Goal: Information Seeking & Learning: Check status

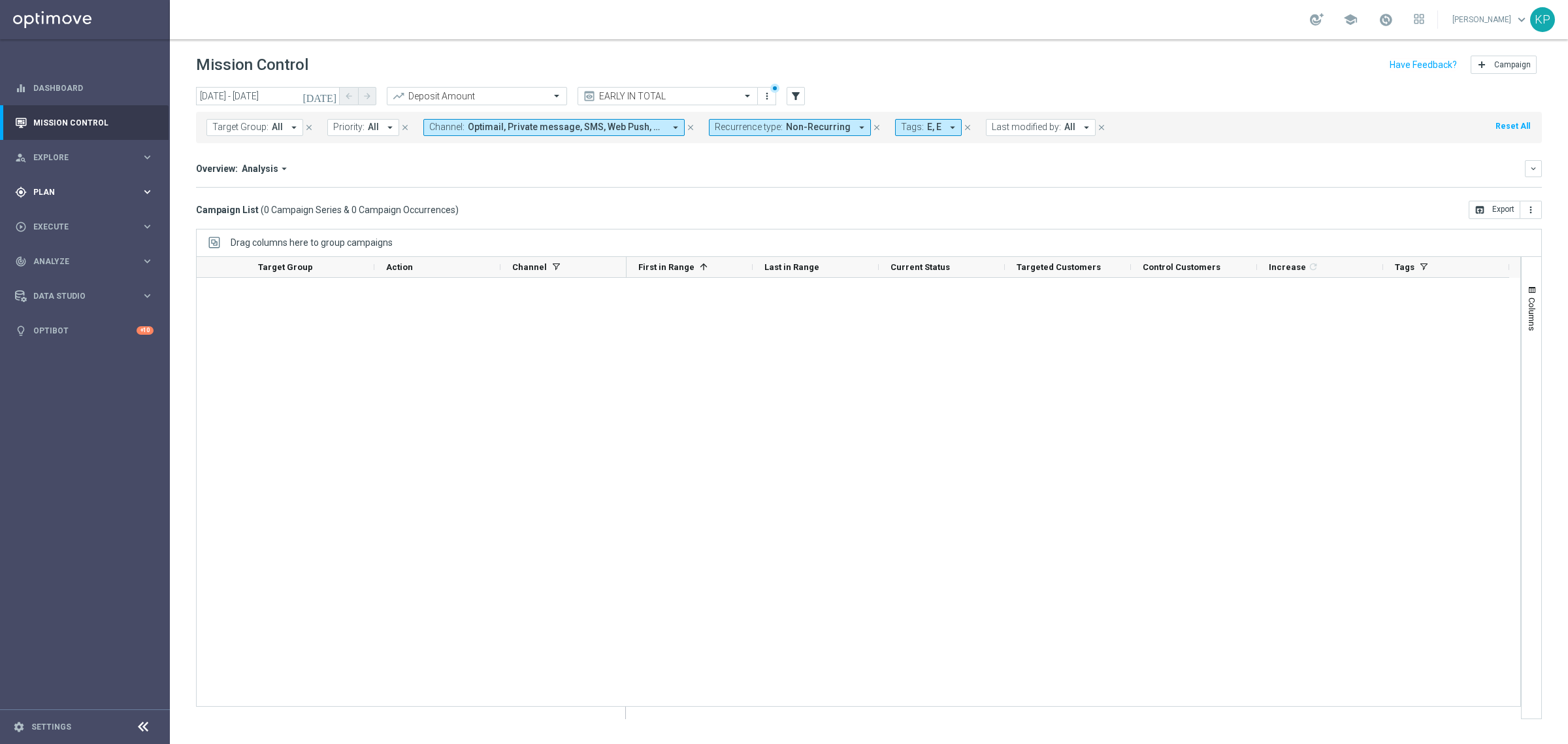
click at [112, 198] on div "gps_fixed Plan keyboard_arrow_right" at bounding box center [84, 192] width 169 height 35
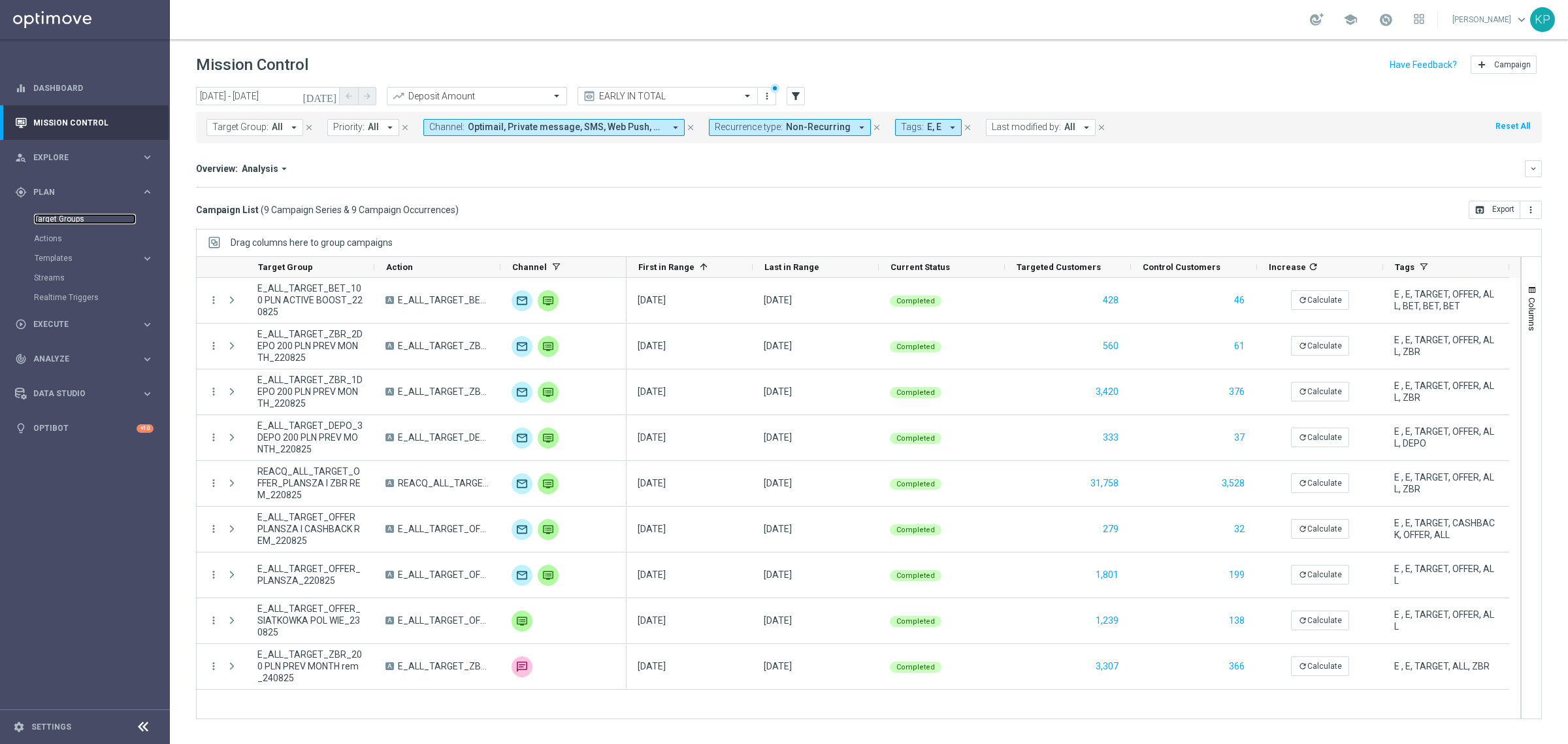
click at [83, 223] on link "Target Groups" at bounding box center [85, 218] width 102 height 10
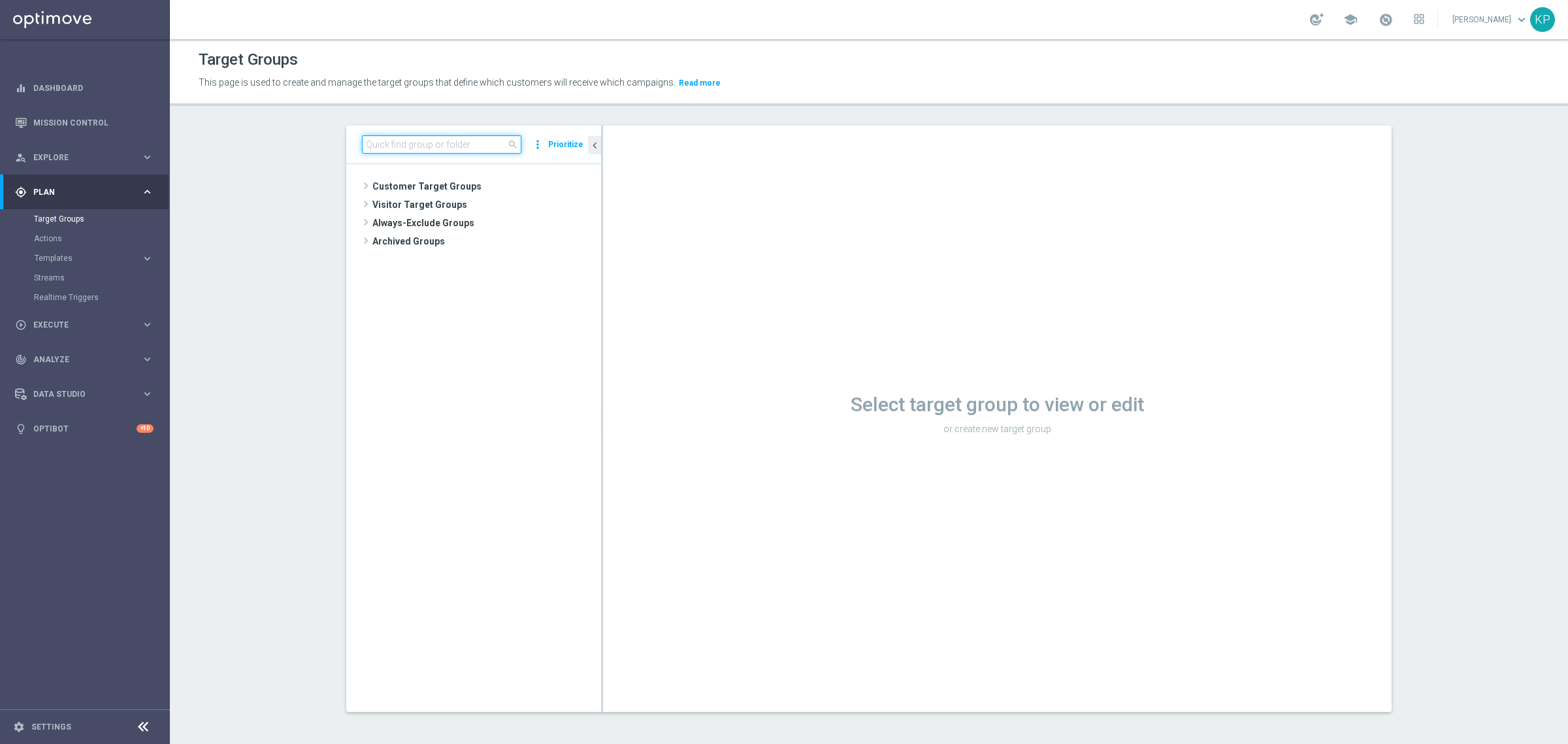
click at [419, 142] on input at bounding box center [442, 144] width 160 height 18
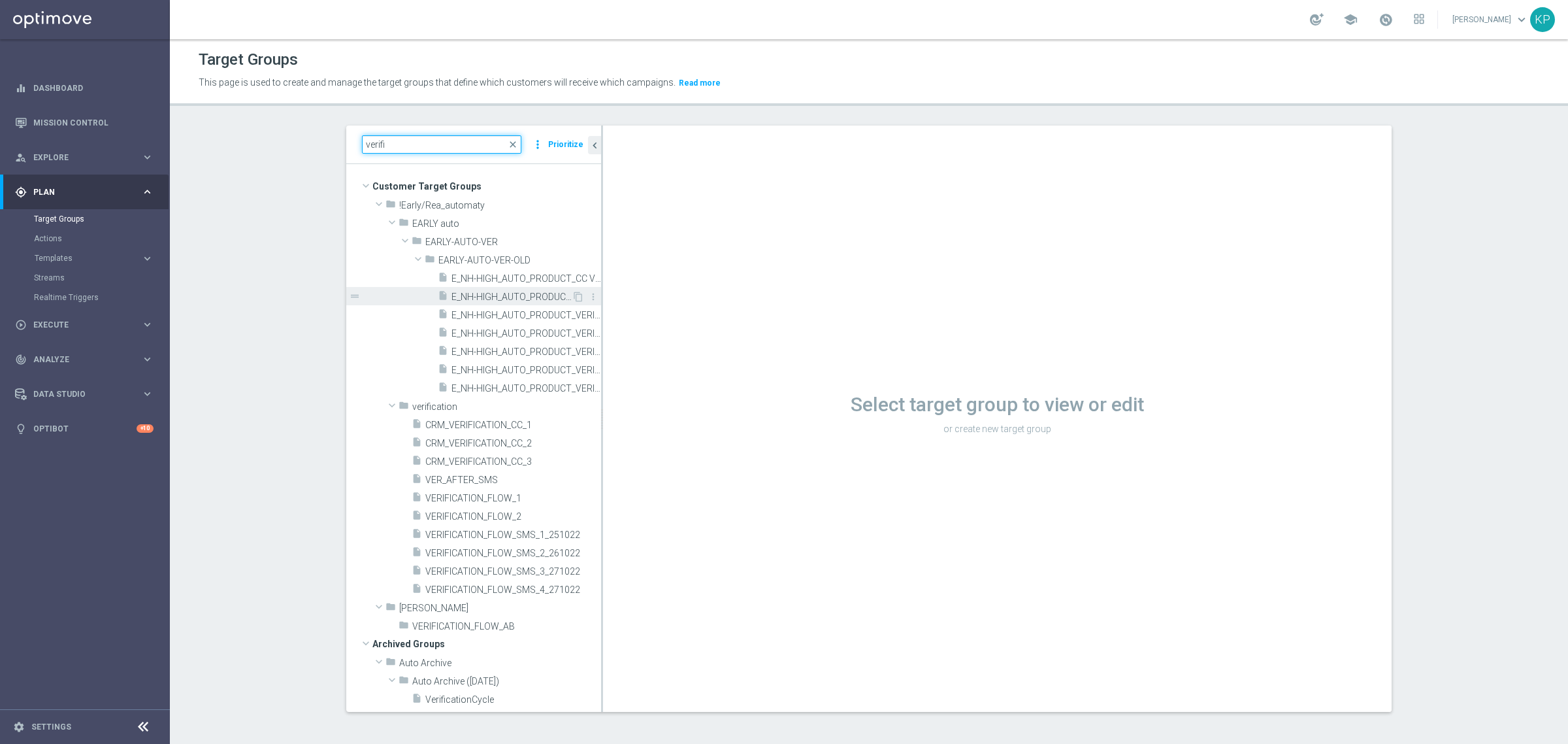
type input "verifi"
click at [483, 297] on span "E_NH-HIGH_AUTO_PRODUCT_VERIFICATION FLOW BONUS 10 PLN DAY27_DAILY" at bounding box center [511, 297] width 120 height 11
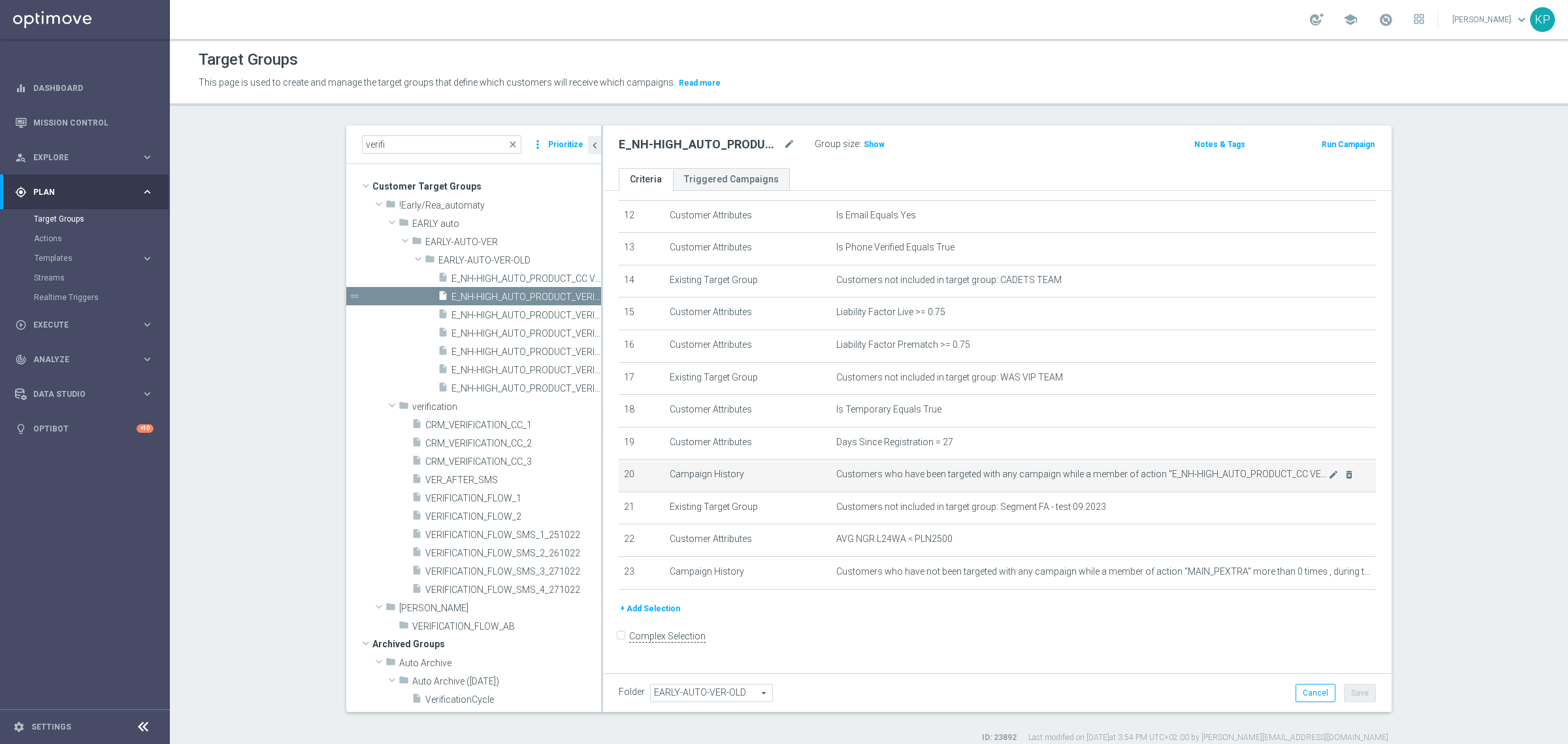
scroll to position [12, 0]
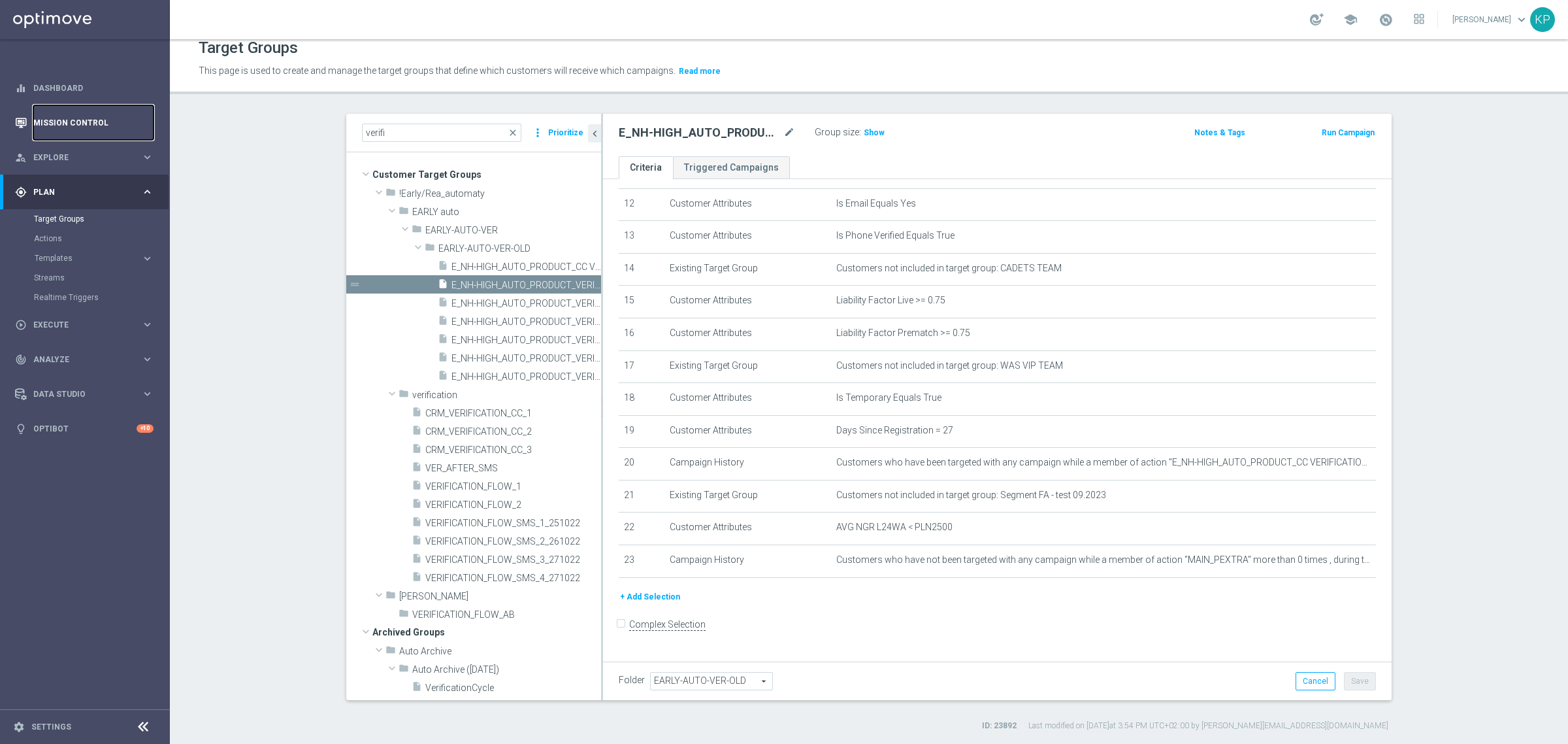
click at [95, 126] on link "Mission Control" at bounding box center [93, 122] width 120 height 35
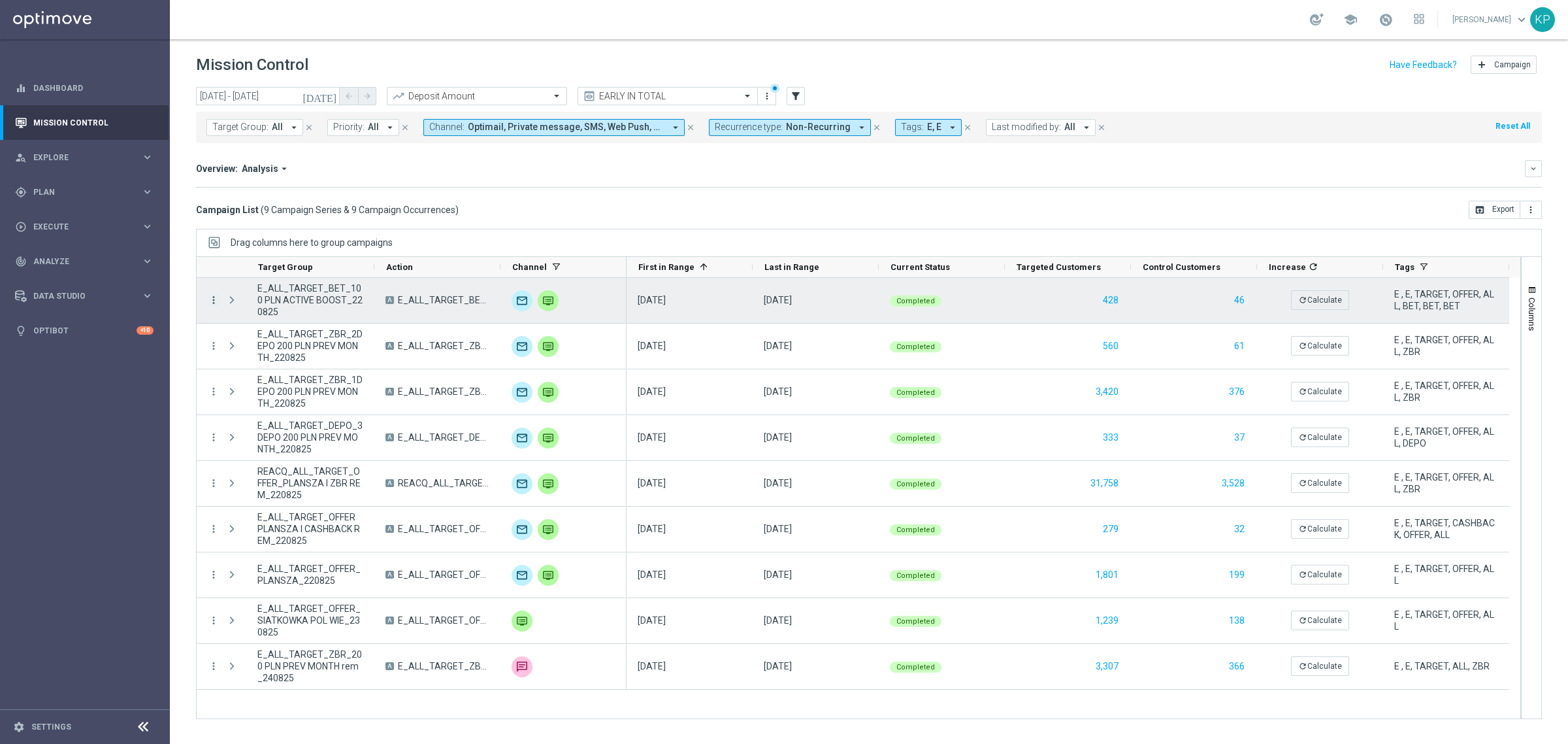
click at [214, 301] on icon "more_vert" at bounding box center [213, 300] width 12 height 12
click at [256, 308] on span "Campaign Details" at bounding box center [272, 309] width 66 height 9
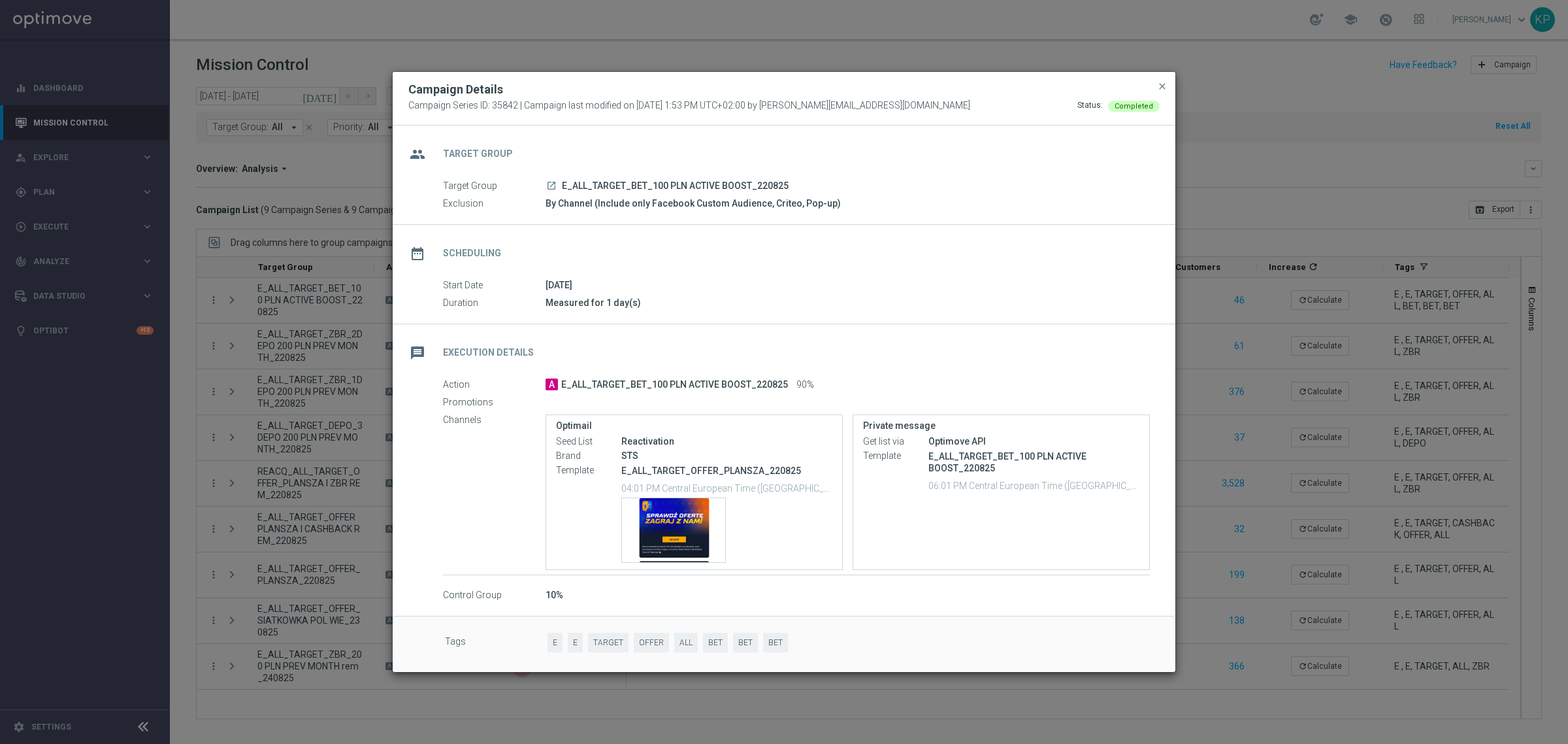
click at [555, 184] on icon "launch" at bounding box center [551, 185] width 10 height 10
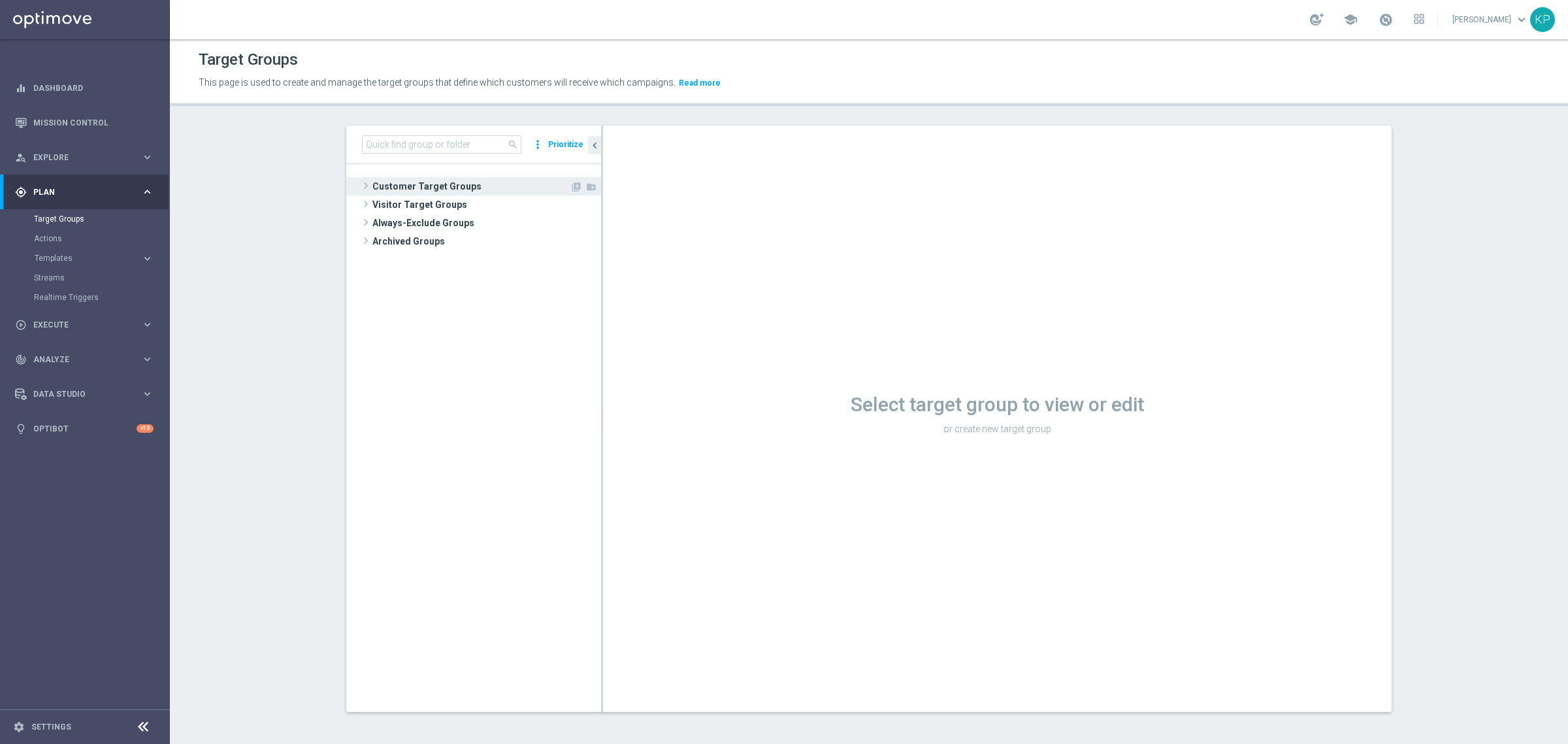
click at [451, 192] on span "Customer Target Groups" at bounding box center [471, 186] width 197 height 18
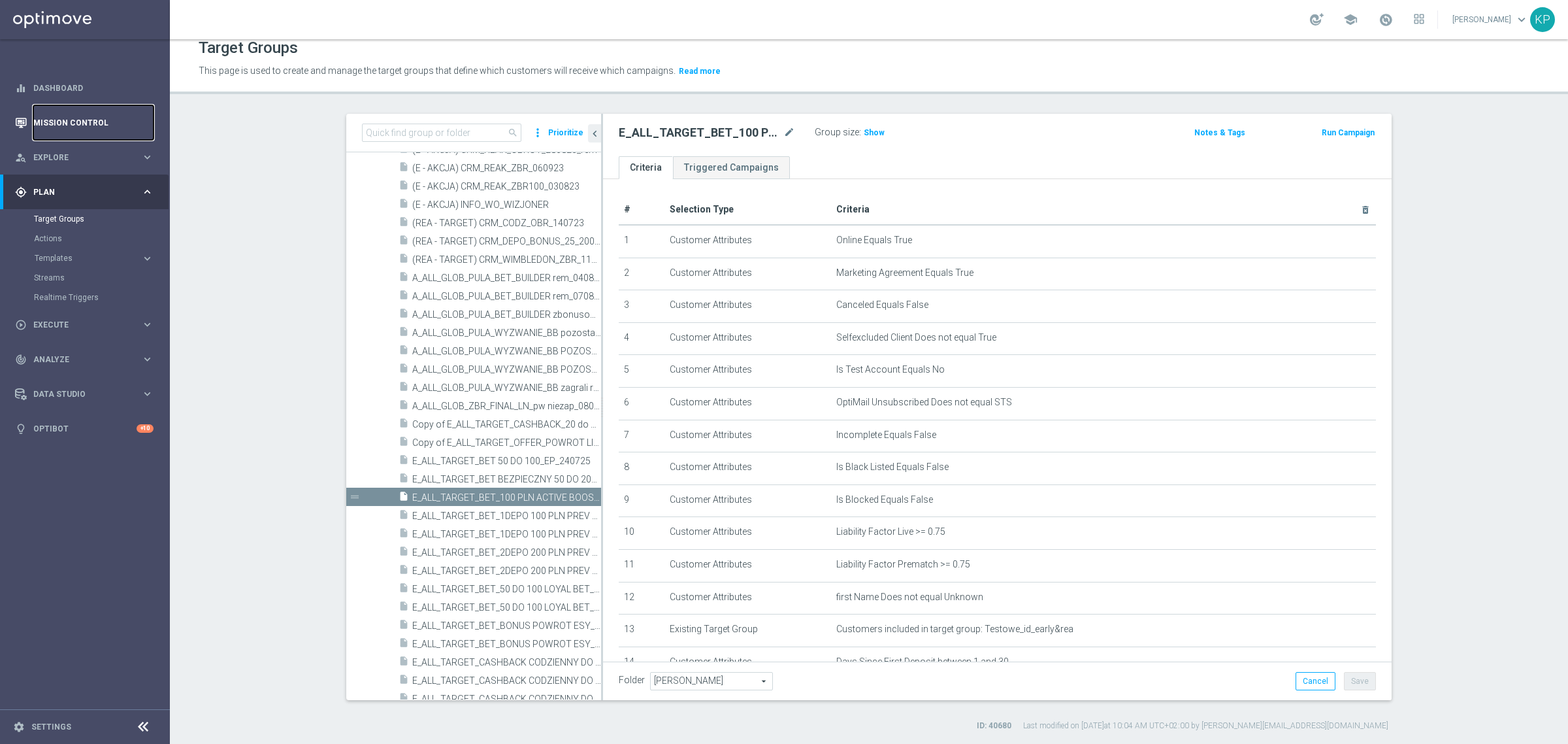
click at [126, 116] on link "Mission Control" at bounding box center [93, 122] width 120 height 35
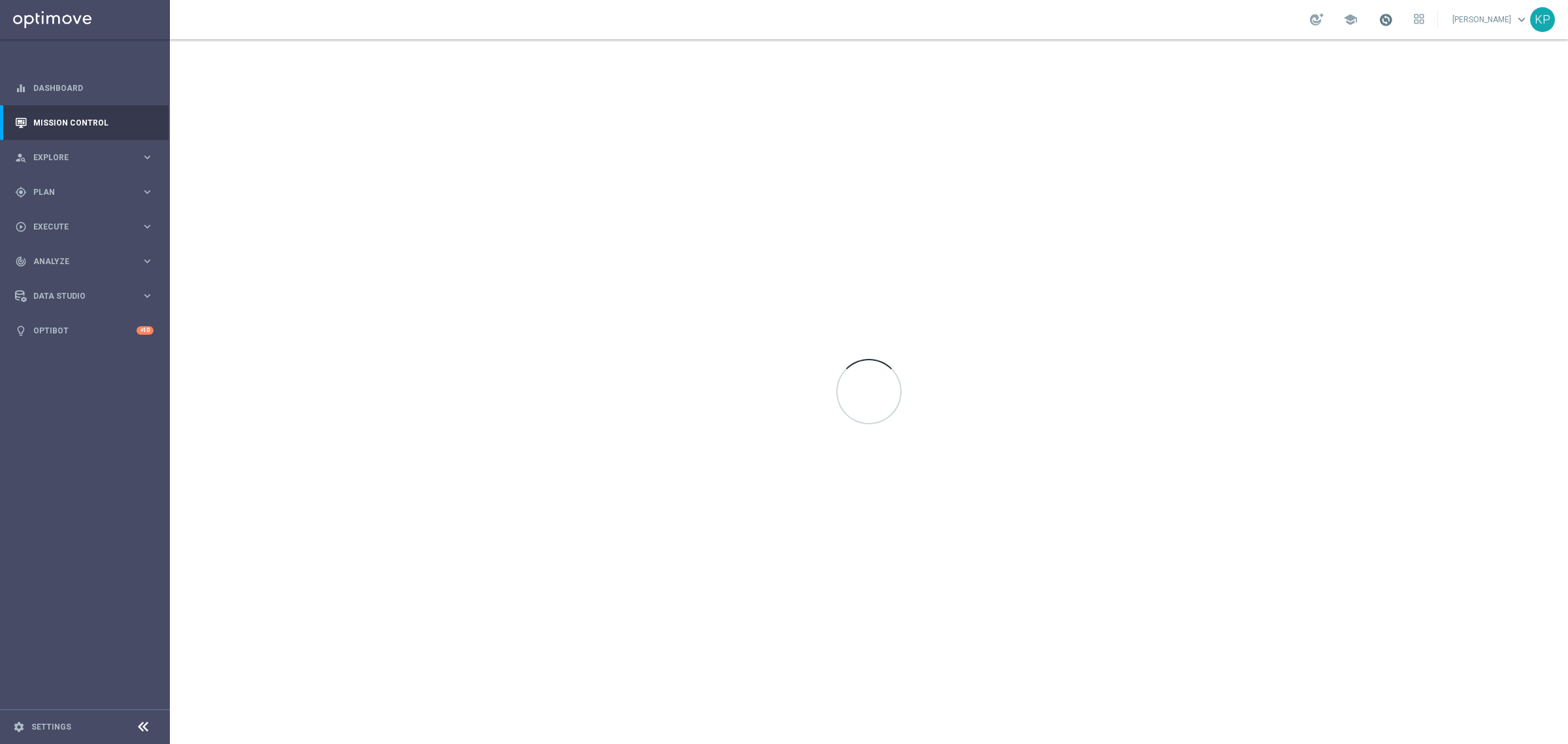
click at [1378, 14] on span at bounding box center [1385, 19] width 14 height 14
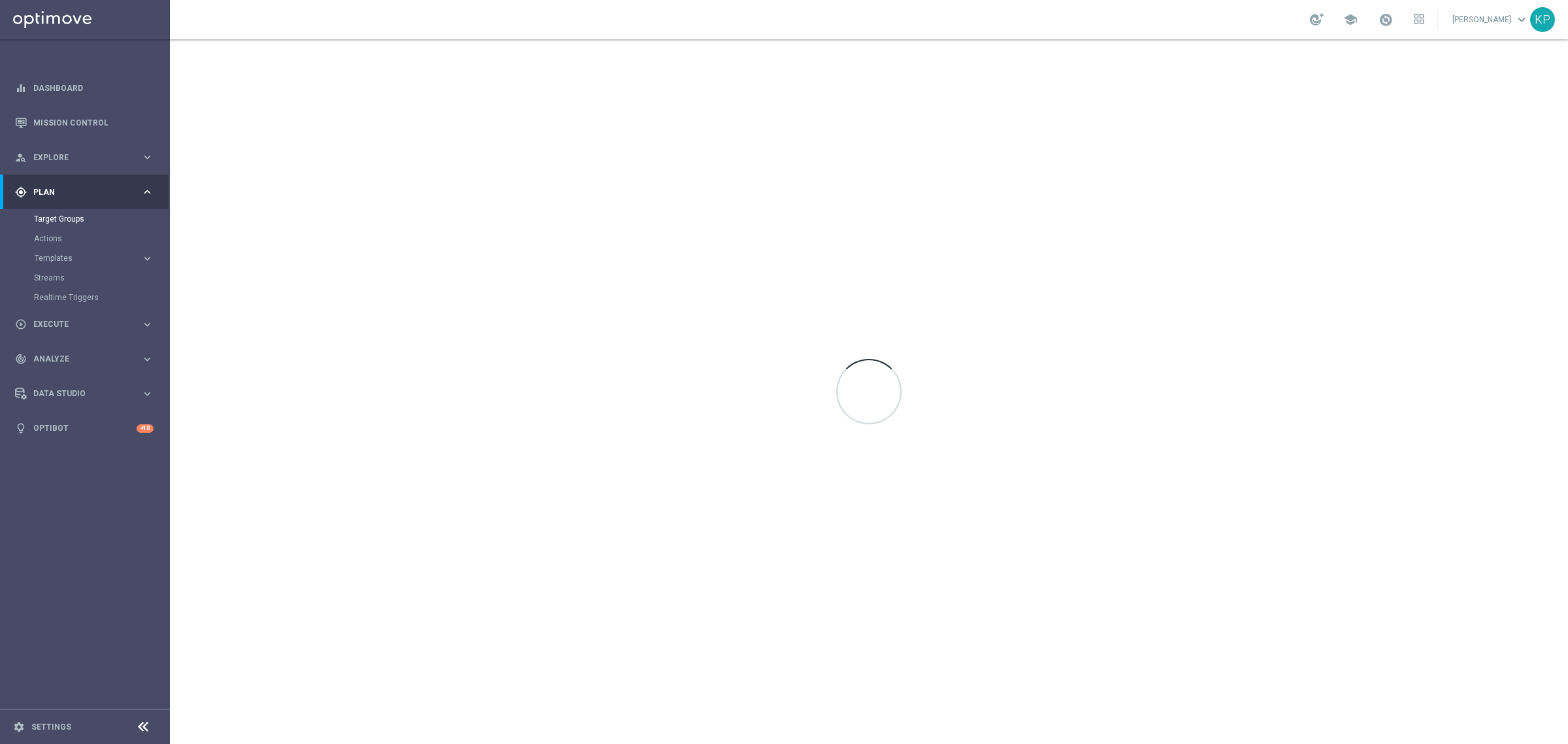
click at [1367, 15] on div "school" at bounding box center [1367, 19] width 114 height 22
click at [1378, 15] on span at bounding box center [1385, 19] width 14 height 14
click at [1121, 24] on div "school Krystian Potoczny keyboard_arrow_down KP" at bounding box center [869, 20] width 1398 height 39
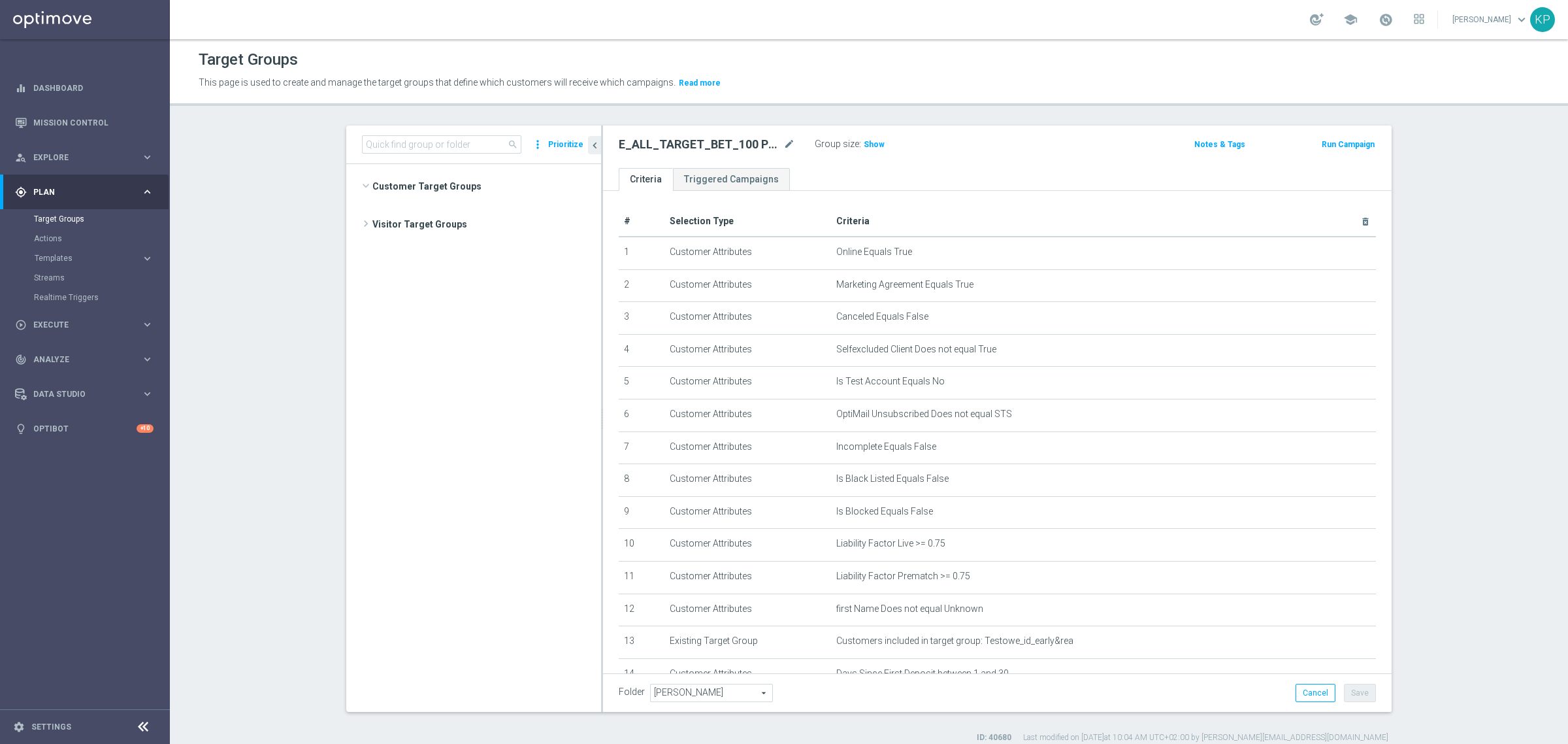
scroll to position [695, 0]
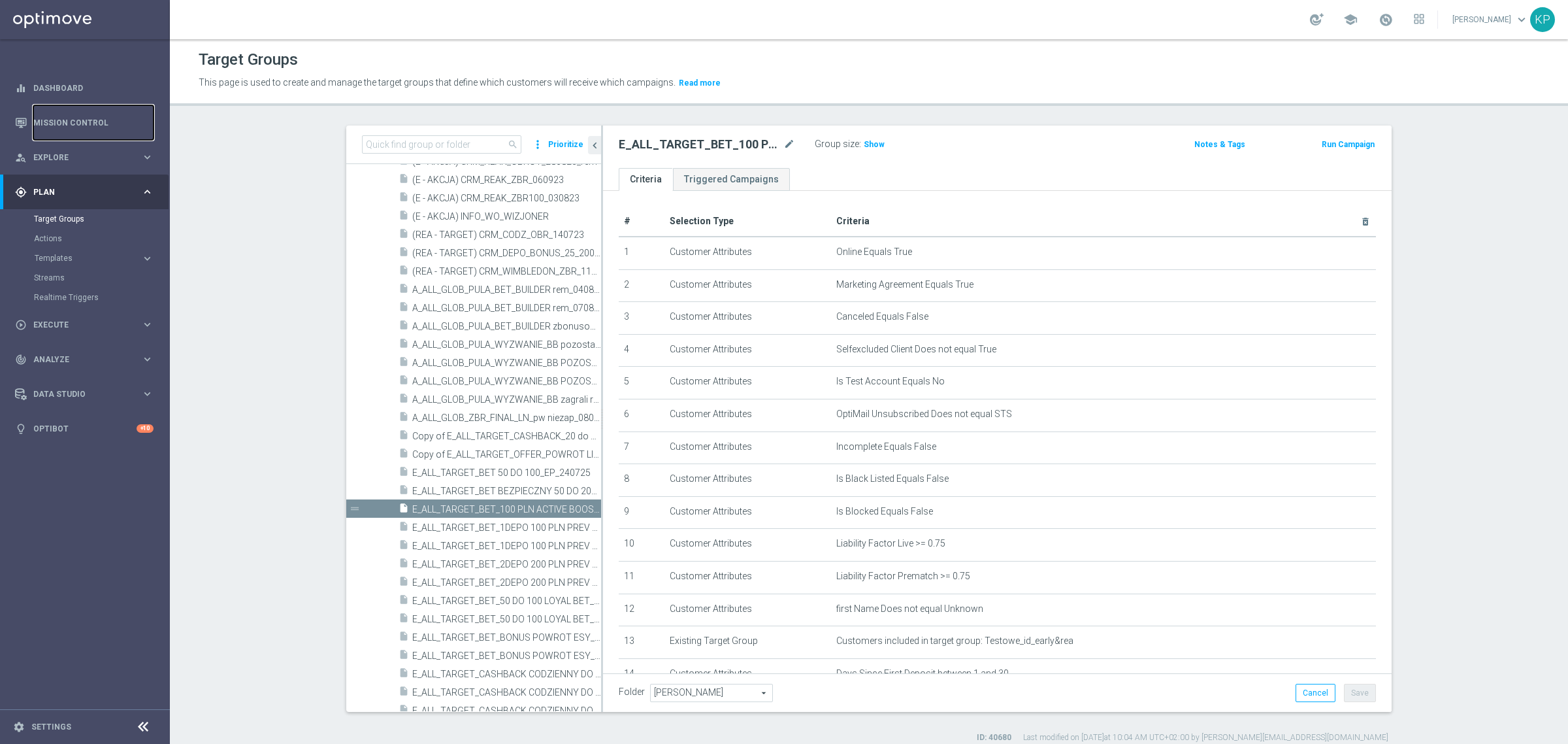
drag, startPoint x: 69, startPoint y: 118, endPoint x: 275, endPoint y: 25, distance: 226.0
click at [69, 118] on link "Mission Control" at bounding box center [93, 122] width 120 height 35
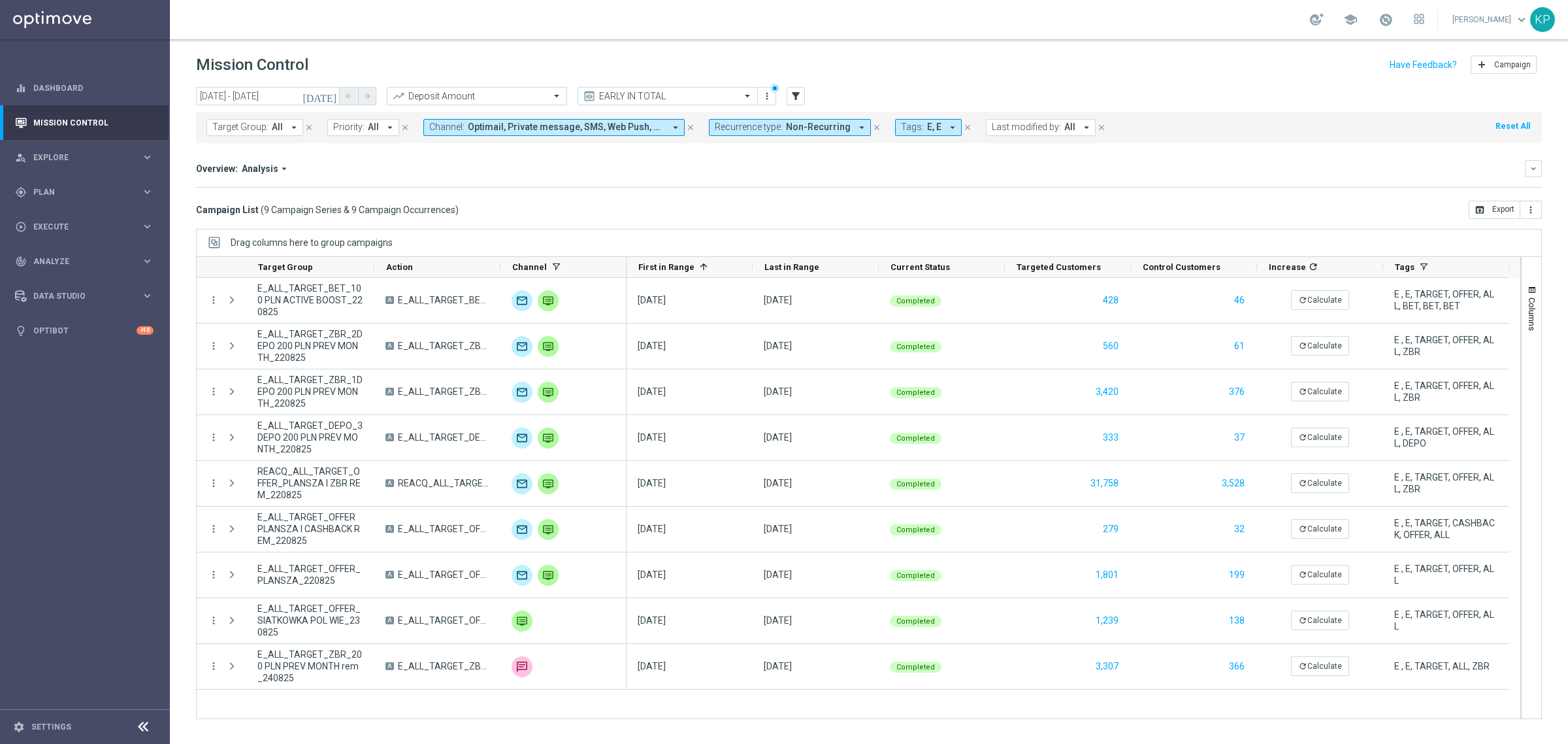
click at [1132, 75] on div "Mission Control add Campaign" at bounding box center [869, 65] width 1346 height 25
click at [1308, 267] on icon "refresh" at bounding box center [1312, 267] width 10 height 10
click at [1266, 193] on mini-dashboard "Overview: Analysis arrow_drop_down keyboard_arrow_down Increase In Deposit Amou…" at bounding box center [869, 172] width 1346 height 58
click at [1188, 201] on div "Campaign List ( 9 Campaign Series & 9 Campaign Occurrences ) open_in_browser Ex…" at bounding box center [869, 209] width 1346 height 18
drag, startPoint x: 765, startPoint y: 49, endPoint x: 733, endPoint y: 50, distance: 32.0
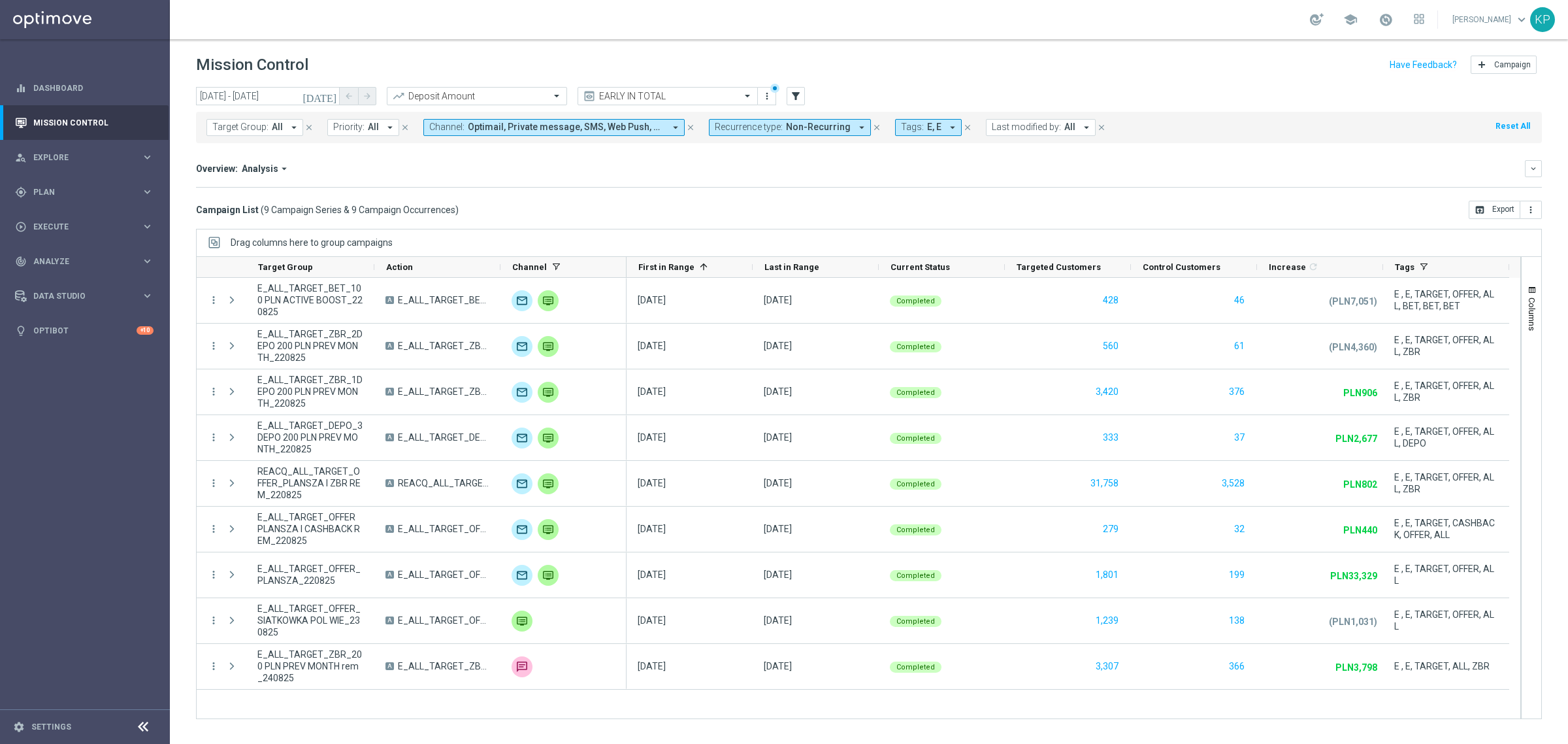
click at [765, 49] on header "Mission Control add Campaign" at bounding box center [869, 63] width 1398 height 48
click at [332, 93] on icon "[DATE]" at bounding box center [320, 96] width 35 height 12
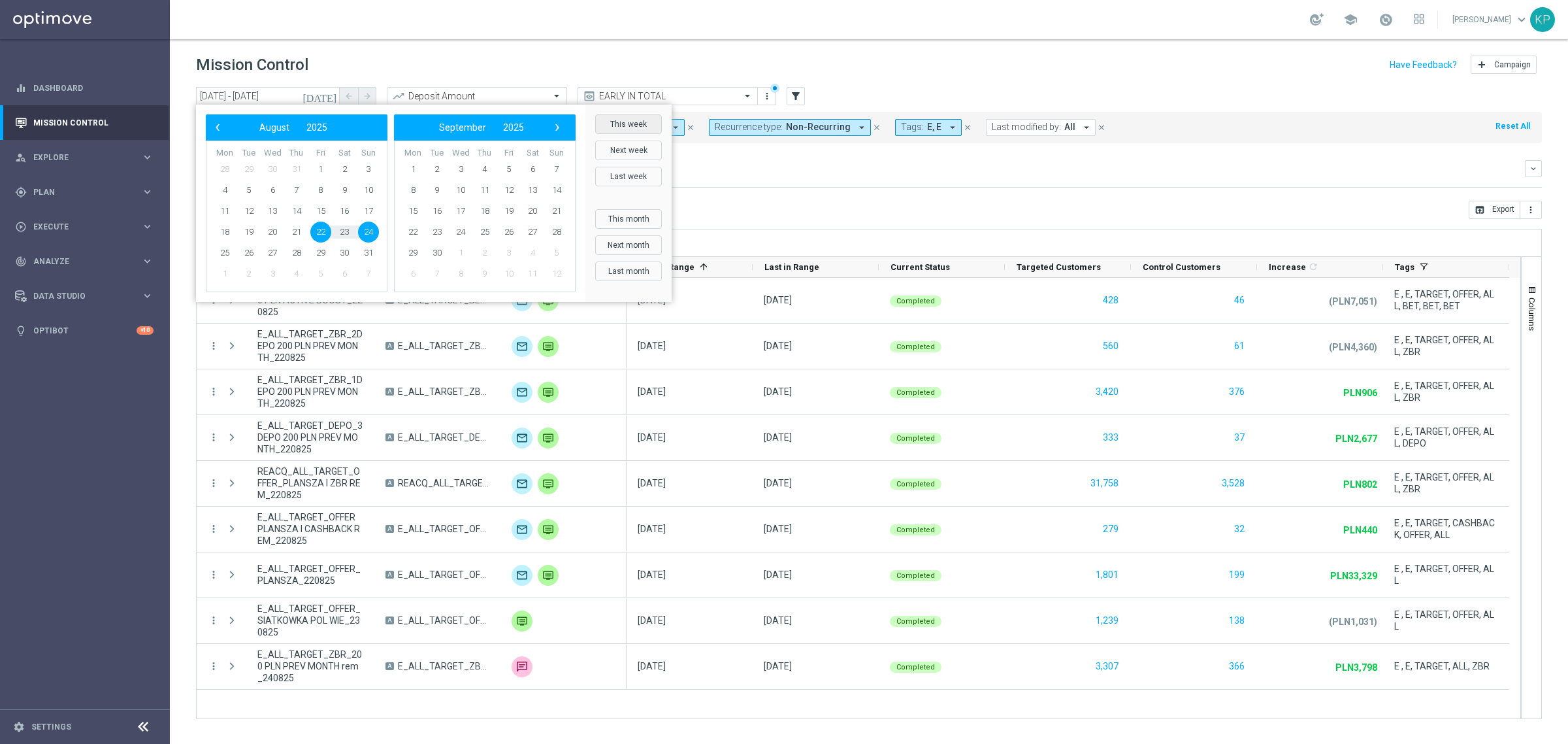
click at [619, 126] on button "This week" at bounding box center [629, 124] width 67 height 20
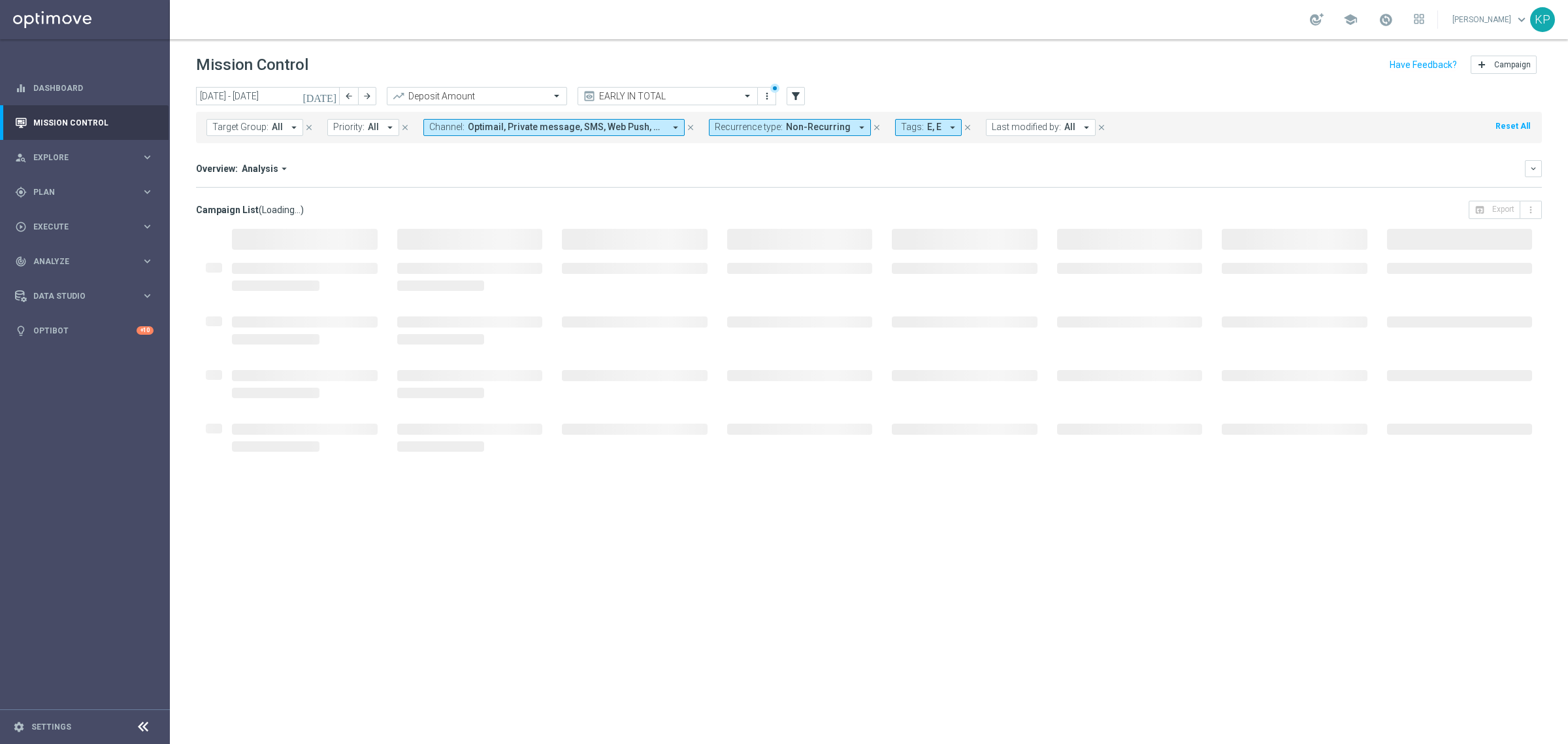
click at [576, 172] on div "Overview: Analysis arrow_drop_down" at bounding box center [860, 168] width 1329 height 12
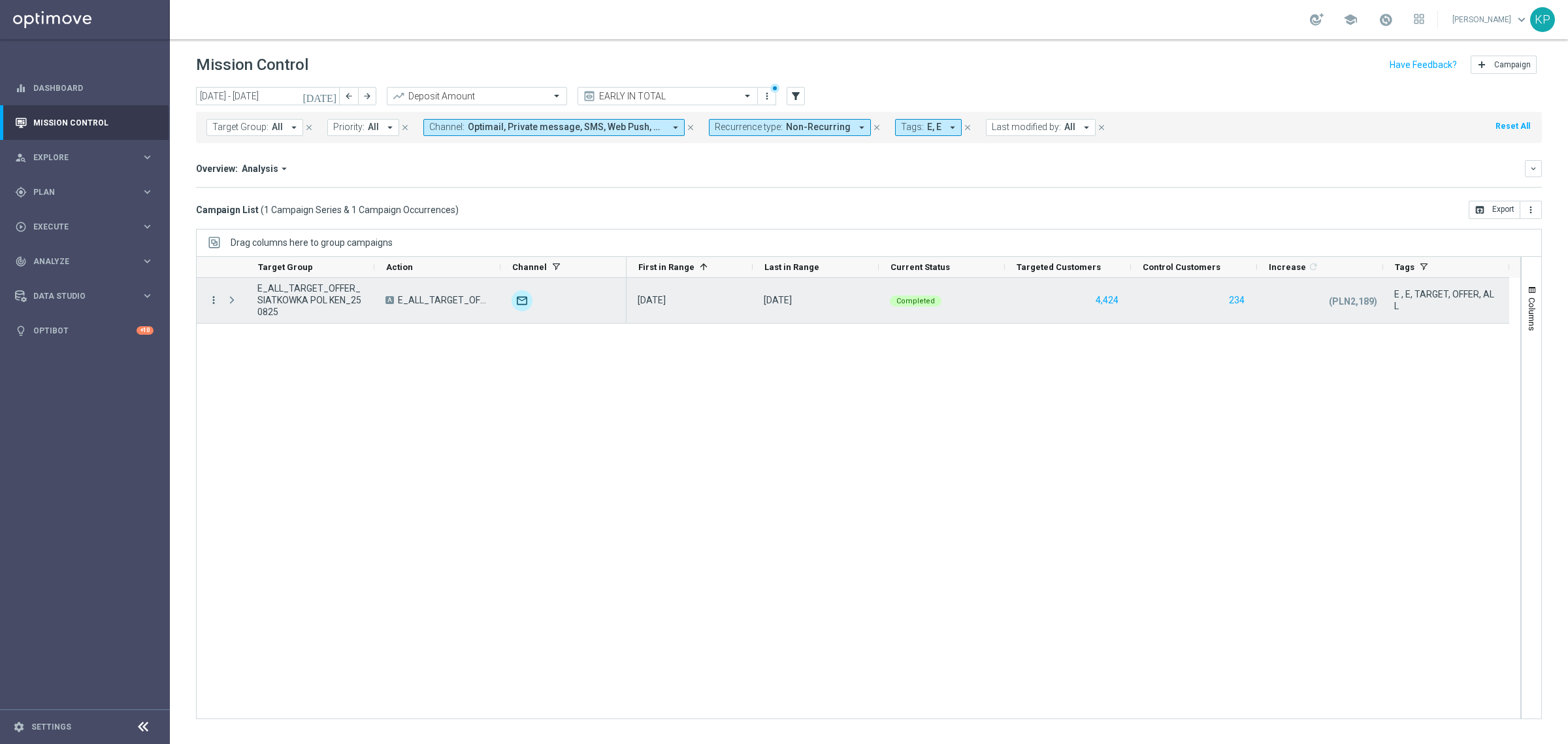
click at [209, 298] on icon "more_vert" at bounding box center [213, 300] width 12 height 12
click at [233, 324] on icon "show_chart" at bounding box center [229, 327] width 9 height 9
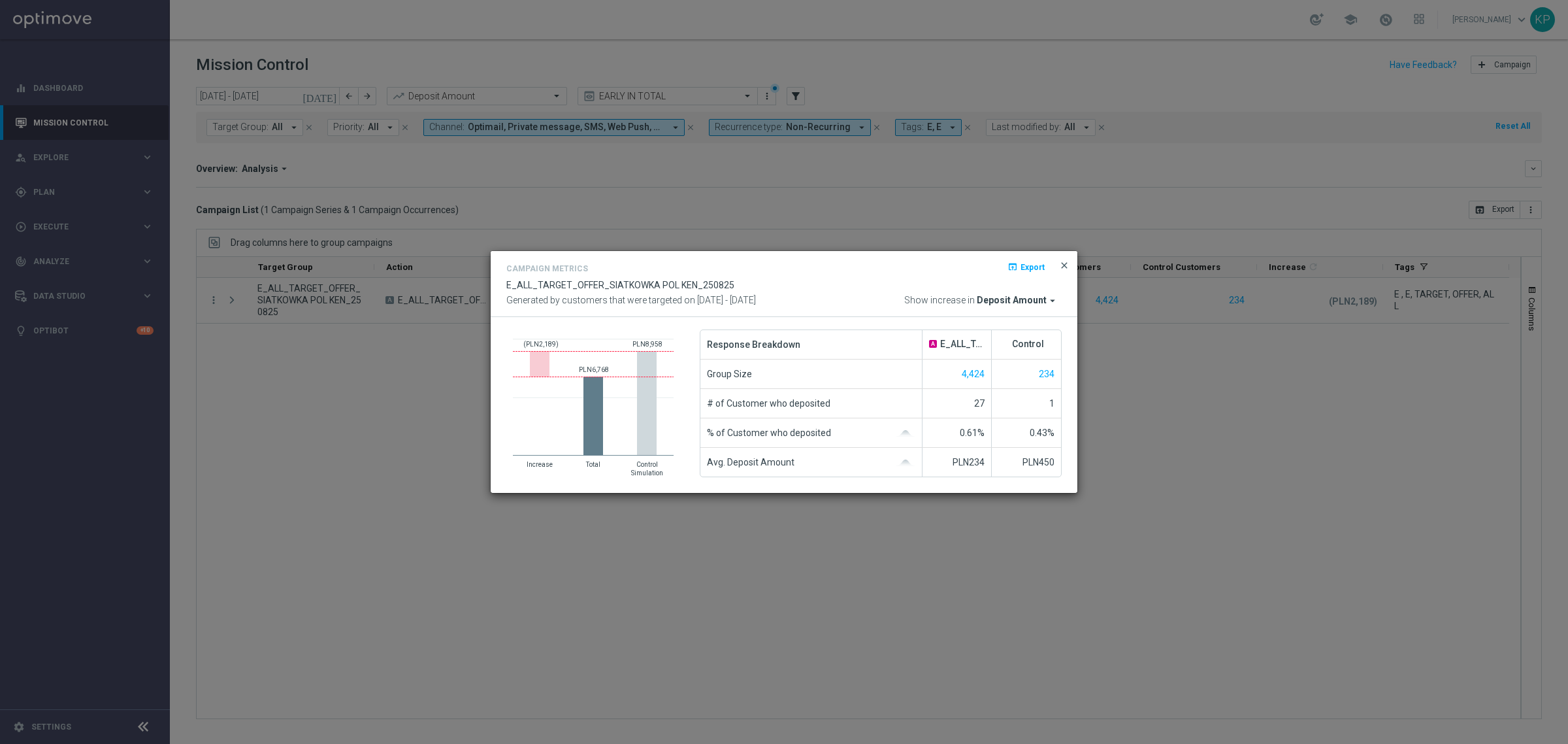
click at [1067, 262] on span "close" at bounding box center [1064, 265] width 10 height 10
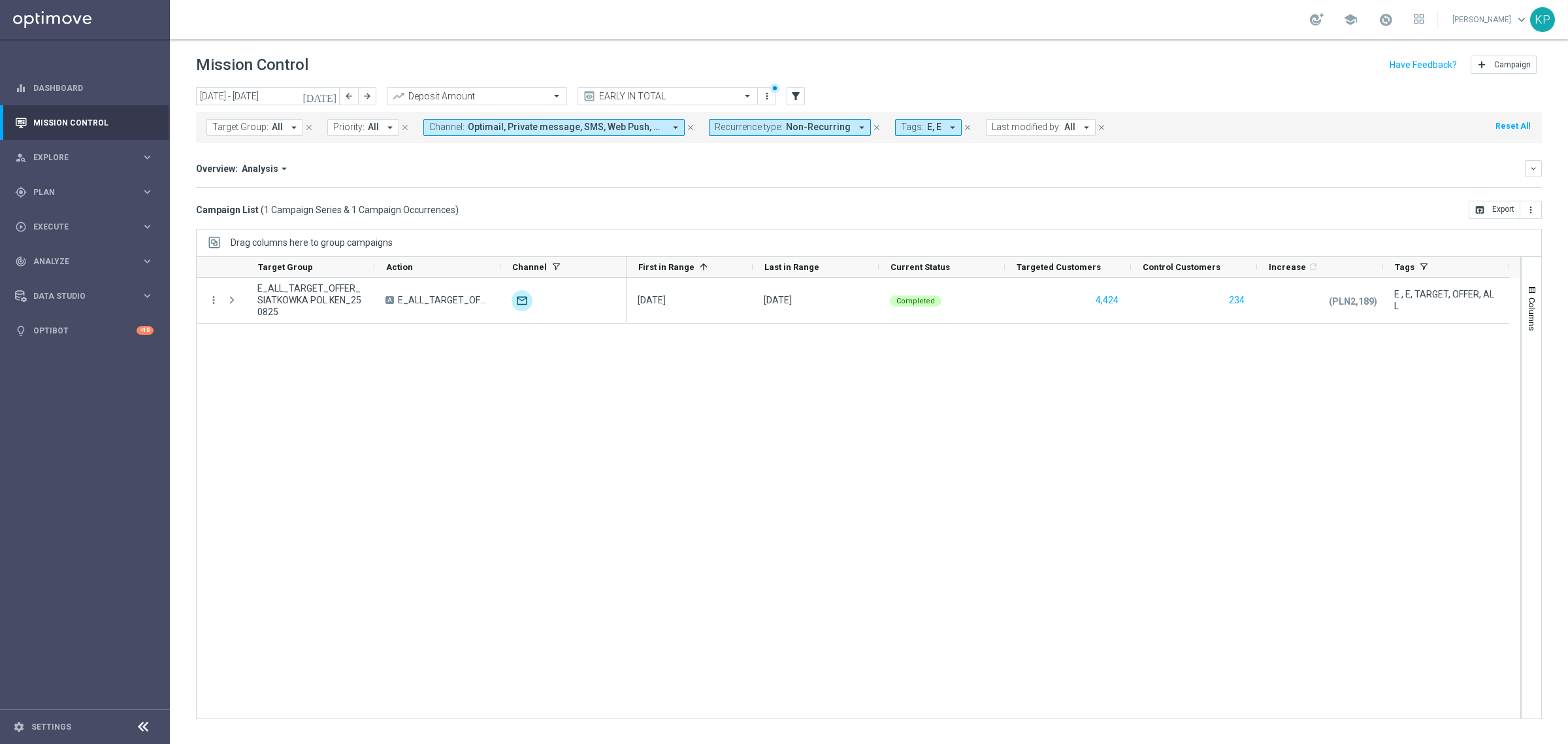
click at [334, 92] on icon "[DATE]" at bounding box center [320, 96] width 35 height 12
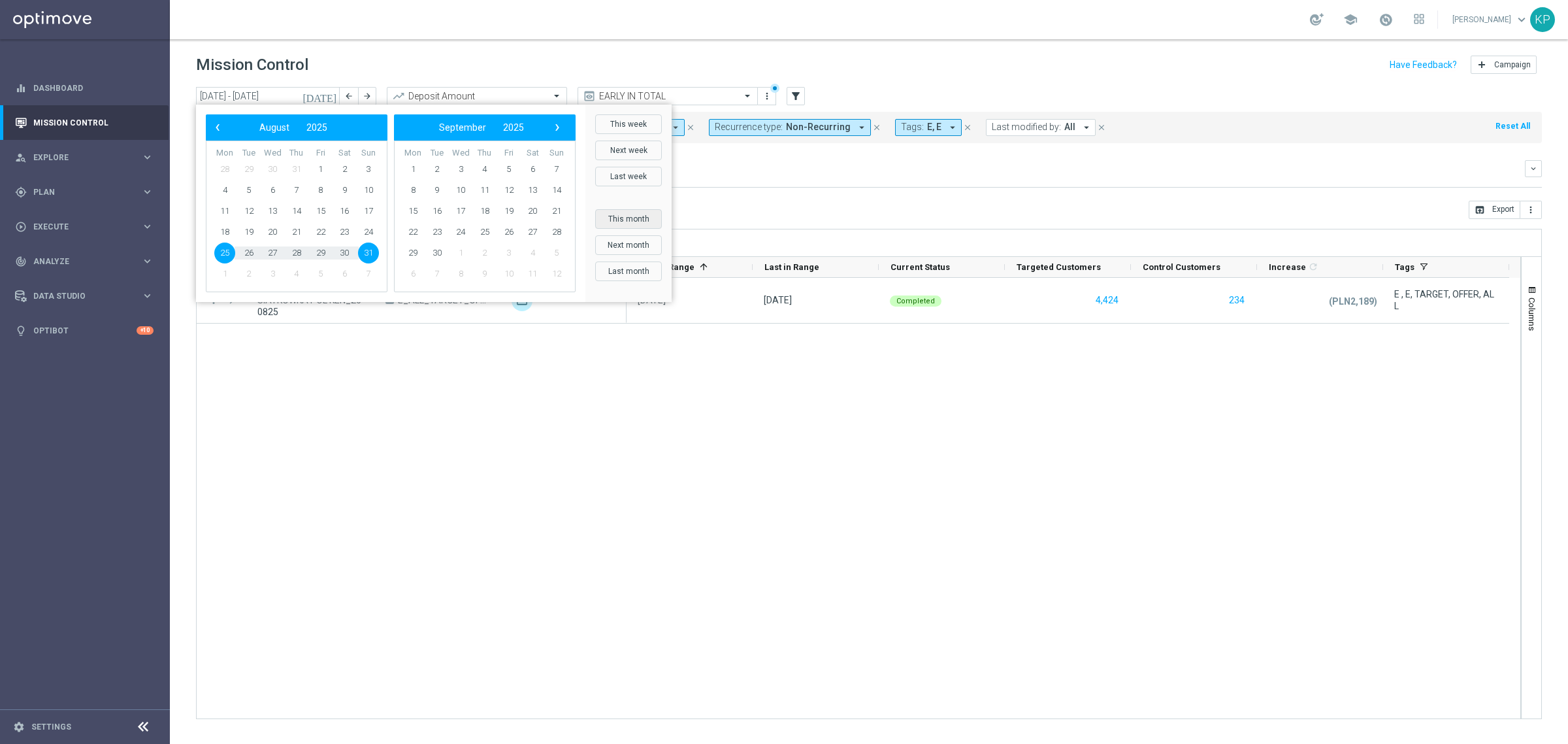
click at [642, 211] on button "This month" at bounding box center [629, 219] width 67 height 20
type input "01 Aug 2025 - 31 Aug 2025"
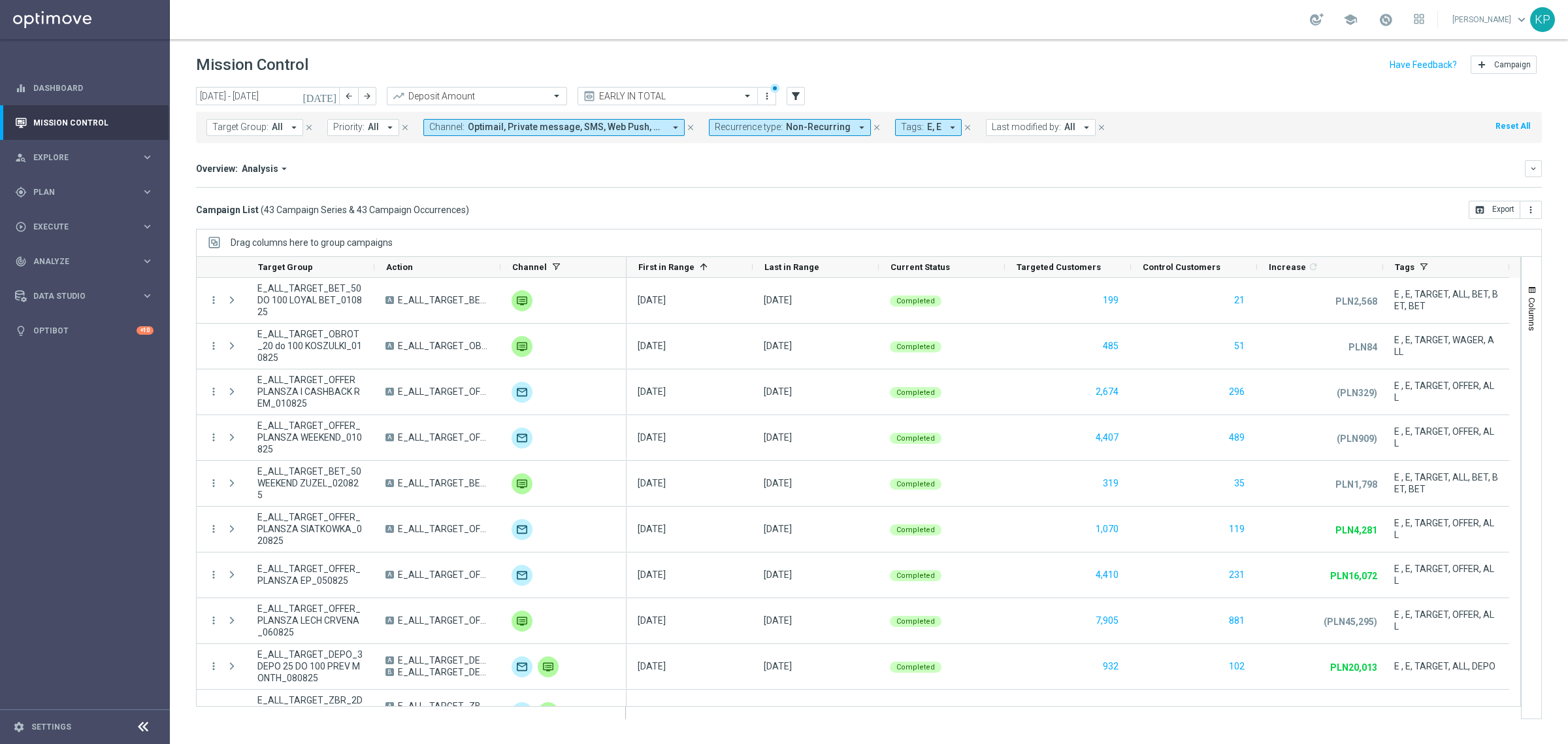
click at [801, 129] on span "Non-Recurring" at bounding box center [818, 127] width 65 height 11
click at [742, 201] on label "Non-Recurring" at bounding box center [753, 200] width 50 height 8
click at [742, 216] on div "Recurring" at bounding box center [762, 221] width 93 height 21
click at [624, 194] on mini-dashboard "Overview: Analysis arrow_drop_down keyboard_arrow_down Increase In Deposit Amou…" at bounding box center [869, 172] width 1346 height 58
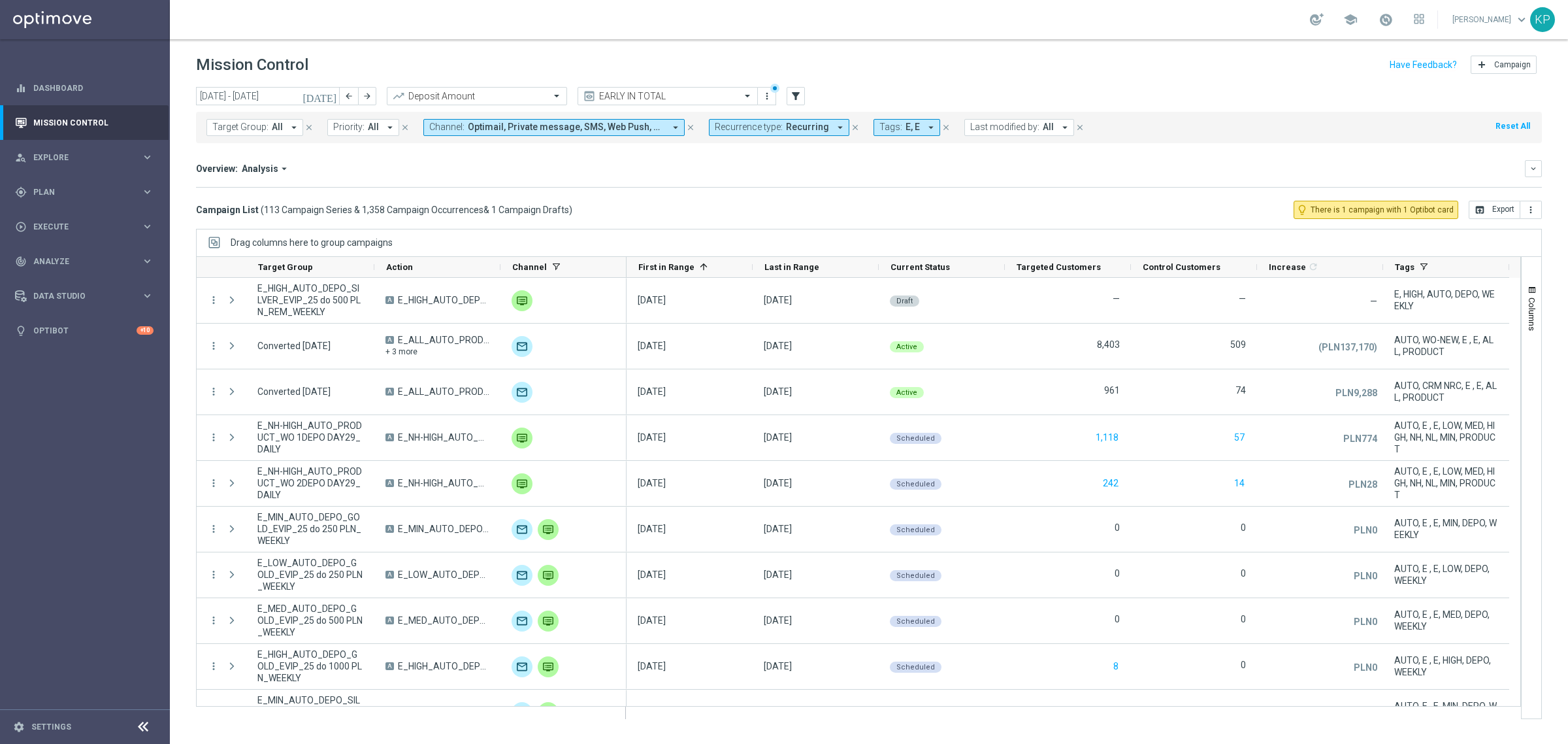
click at [332, 92] on icon "[DATE]" at bounding box center [320, 96] width 35 height 12
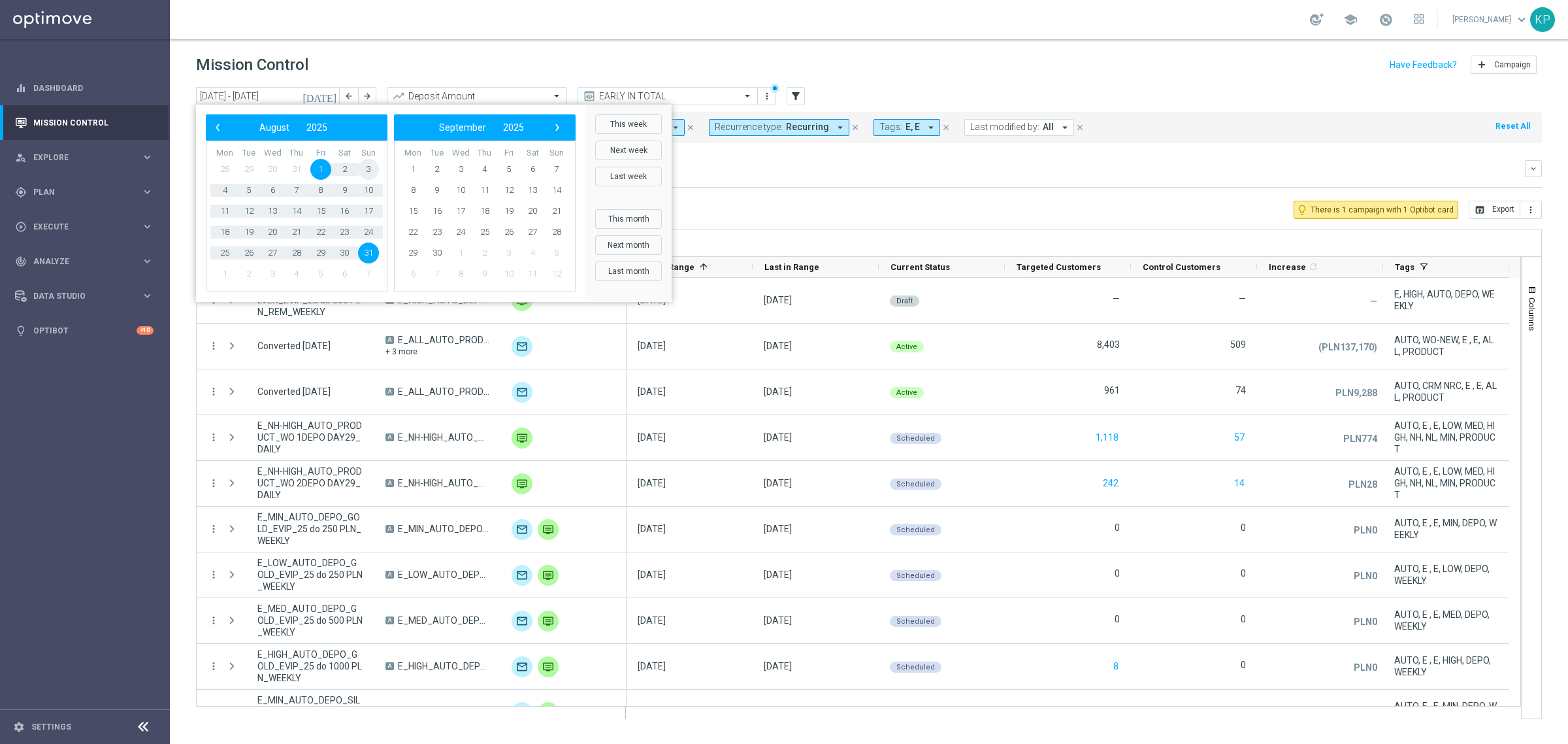
click at [374, 169] on span "3" at bounding box center [368, 169] width 21 height 21
click at [373, 169] on span "3" at bounding box center [368, 169] width 21 height 21
type input "[DATE] - [DATE]"
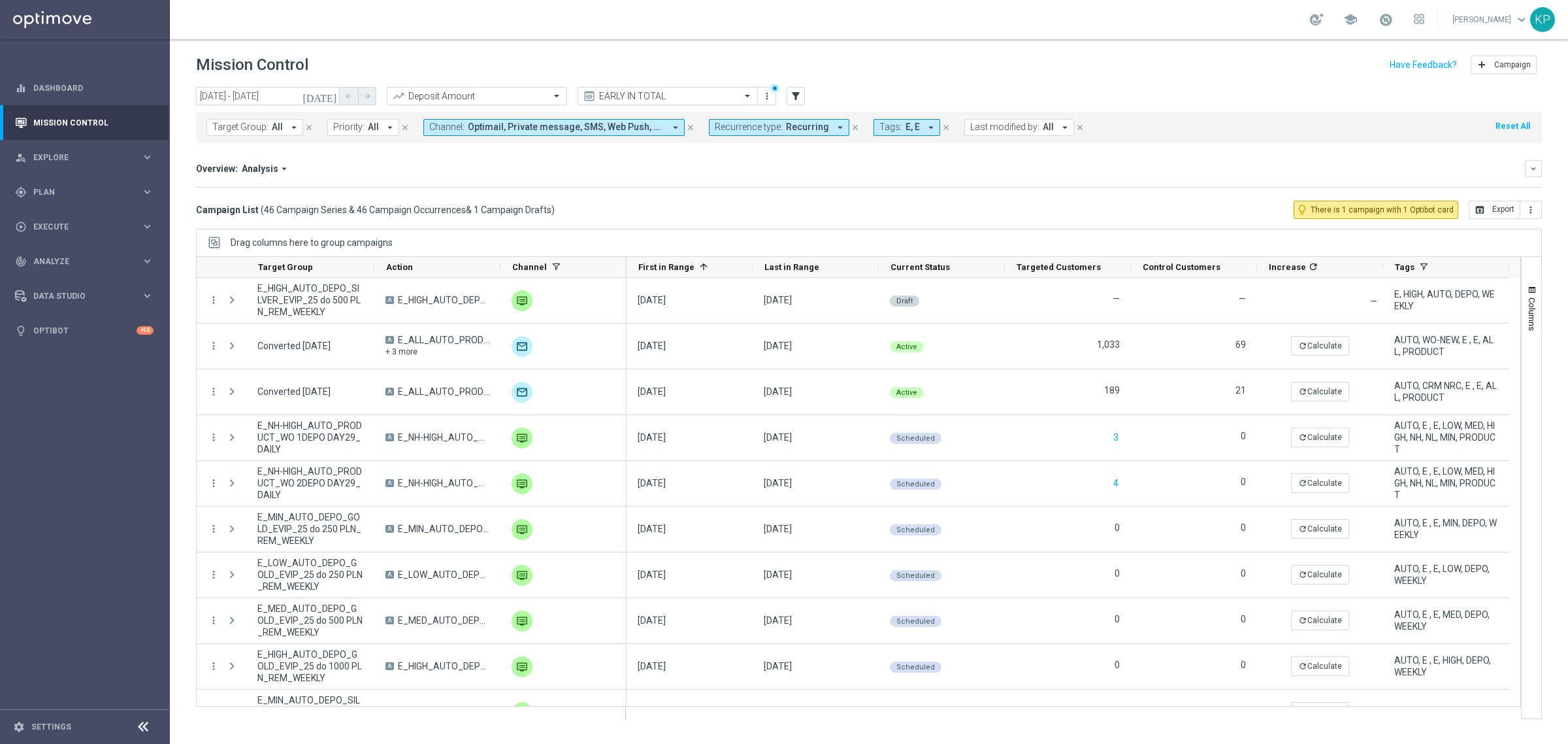
click at [877, 206] on div "Campaign List ( 46 Campaign Series & 46 Campaign Occurrences & 1 Campaign Draft…" at bounding box center [869, 209] width 1346 height 18
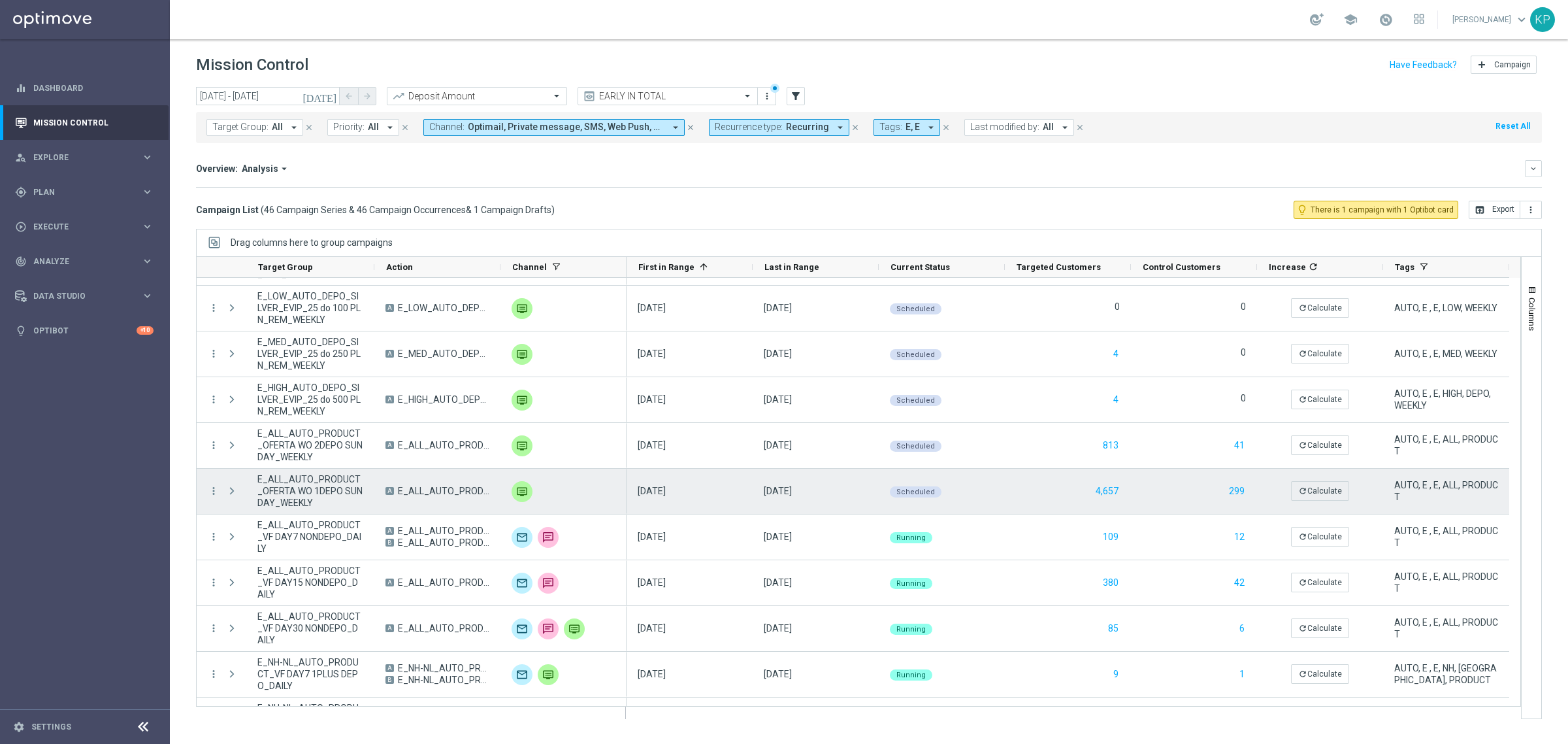
scroll to position [490, 0]
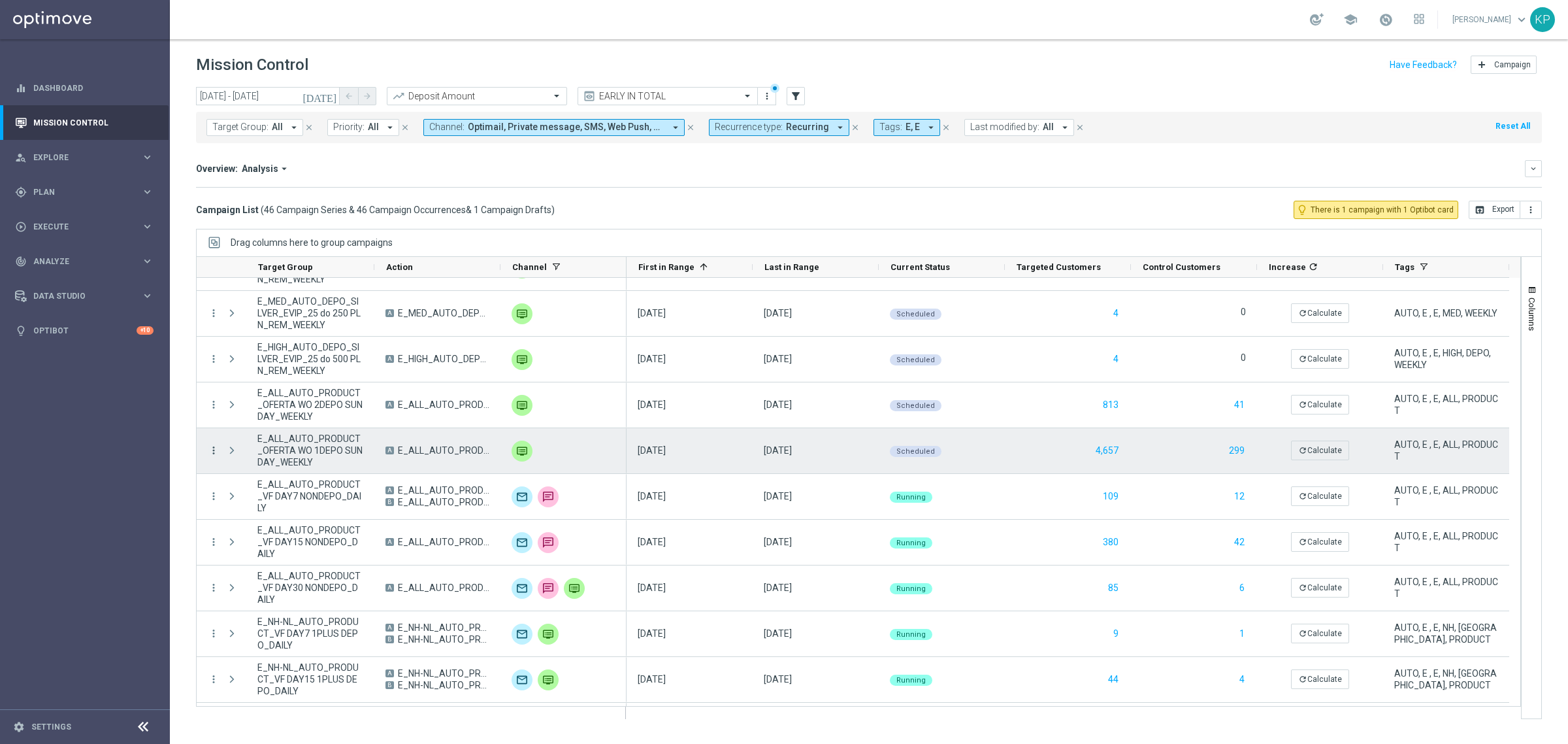
click at [208, 450] on icon "more_vert" at bounding box center [213, 450] width 12 height 12
click at [240, 462] on span "Campaign Details" at bounding box center [272, 459] width 66 height 9
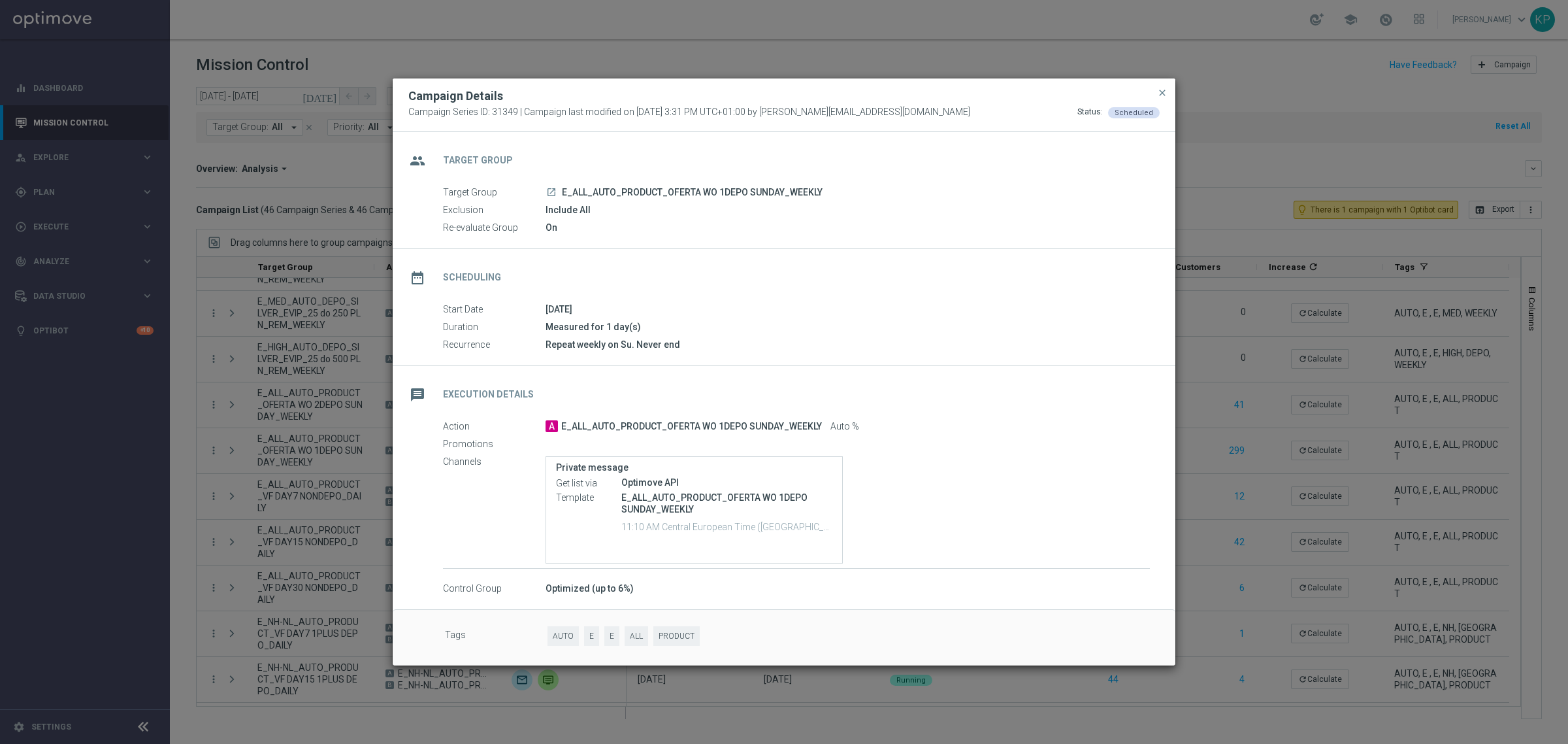
click at [304, 448] on modal-container "Campaign Details Campaign Series ID: 31349 | Campaign last modified on 29 Nov 2…" at bounding box center [784, 372] width 1568 height 744
